Goal: Task Accomplishment & Management: Complete application form

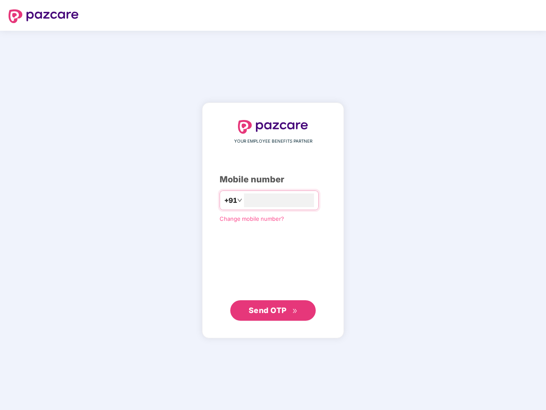
click at [273, 205] on input "number" at bounding box center [279, 201] width 70 height 14
click at [44, 16] on img at bounding box center [44, 16] width 70 height 14
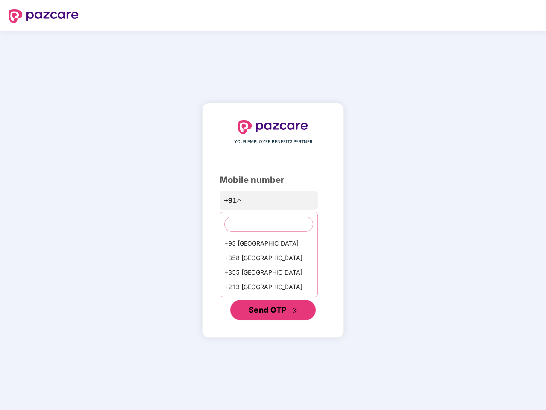
click at [273, 311] on span "Send OTP" at bounding box center [268, 309] width 38 height 9
